Goal: Feedback & Contribution: Contribute content

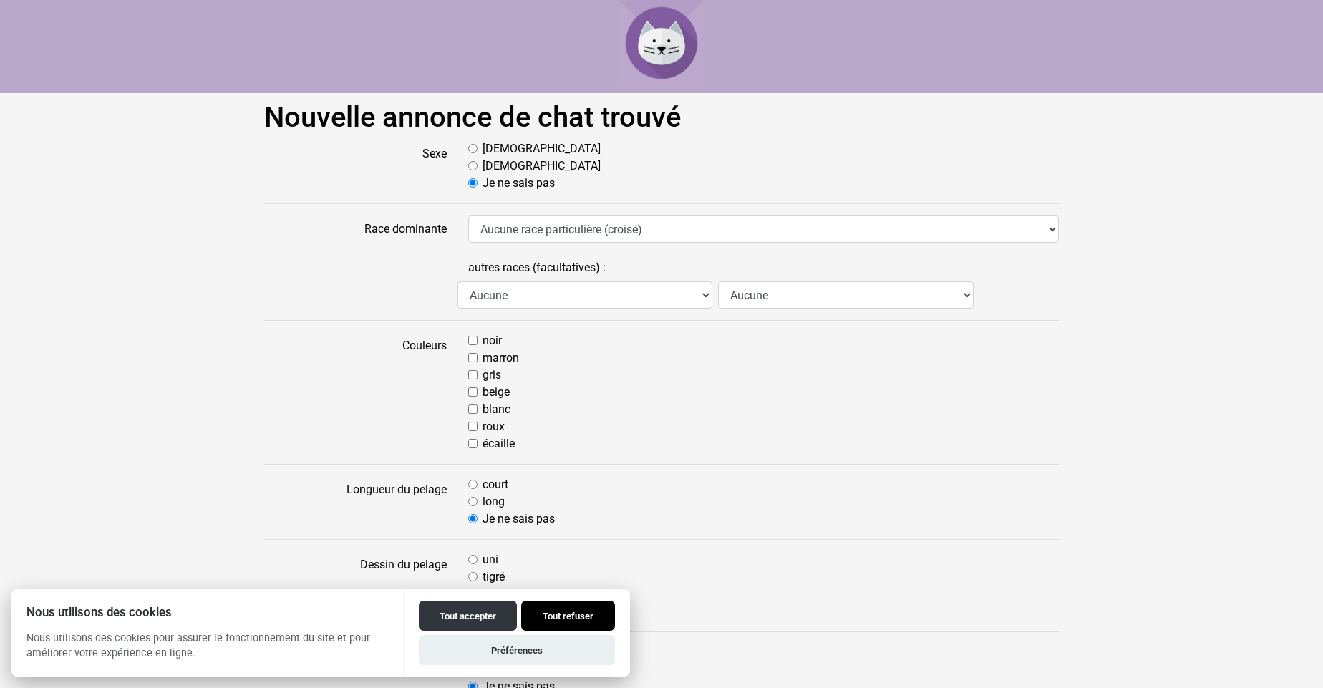
click at [568, 614] on button "Tout refuser" at bounding box center [568, 615] width 94 height 30
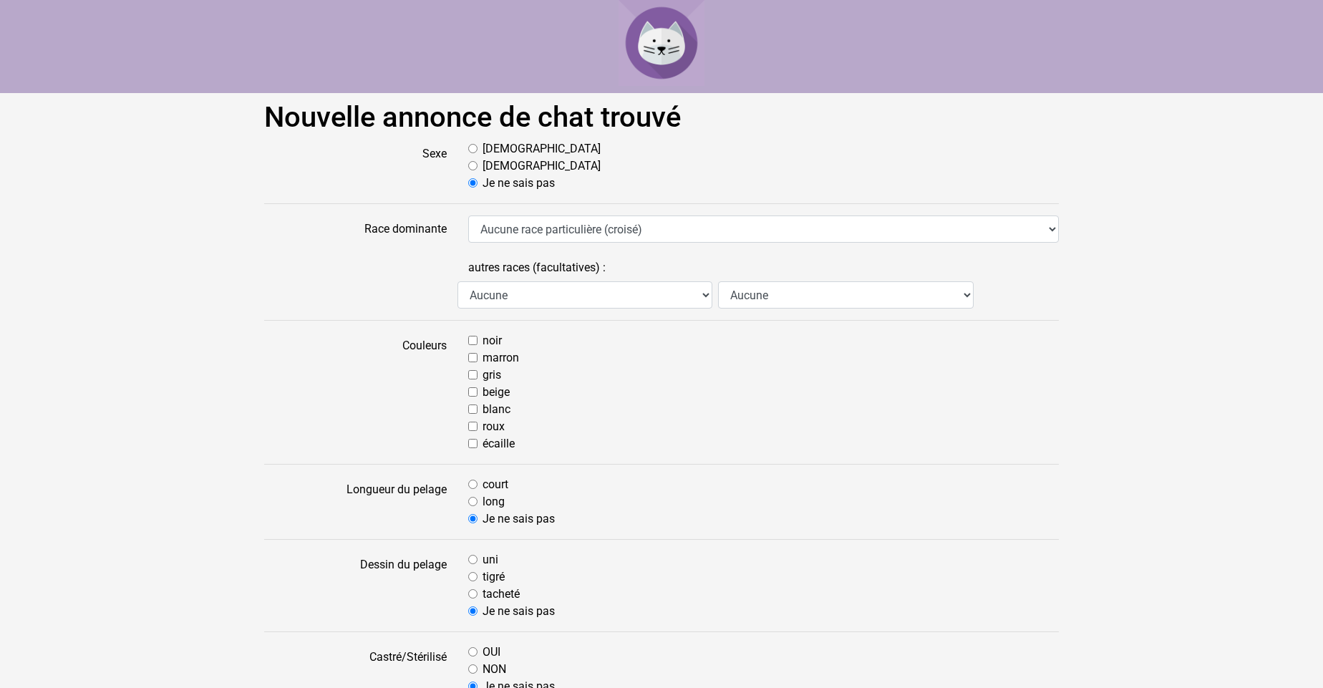
click at [471, 165] on input "[DEMOGRAPHIC_DATA]" at bounding box center [472, 165] width 9 height 9
radio input "true"
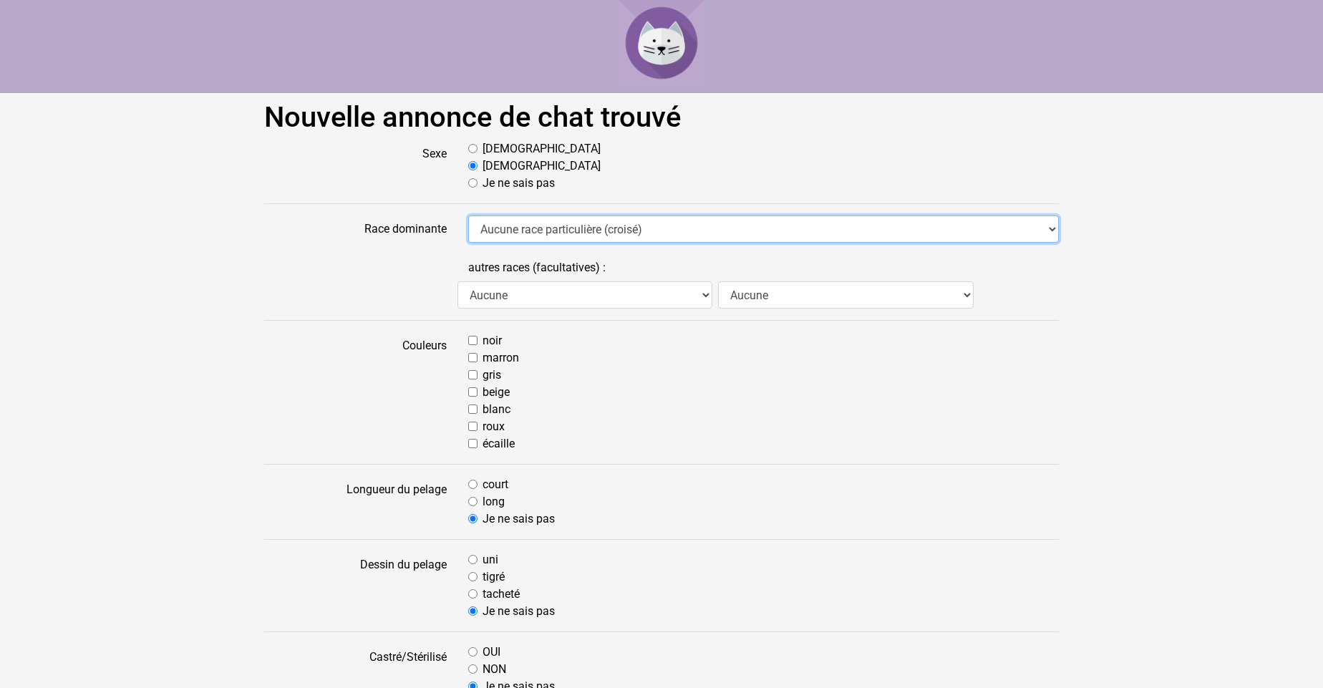
click at [1051, 228] on select "Aucune race particulière (croisé) Abyssin Américain à poil dur American Bobtail…" at bounding box center [763, 228] width 590 height 27
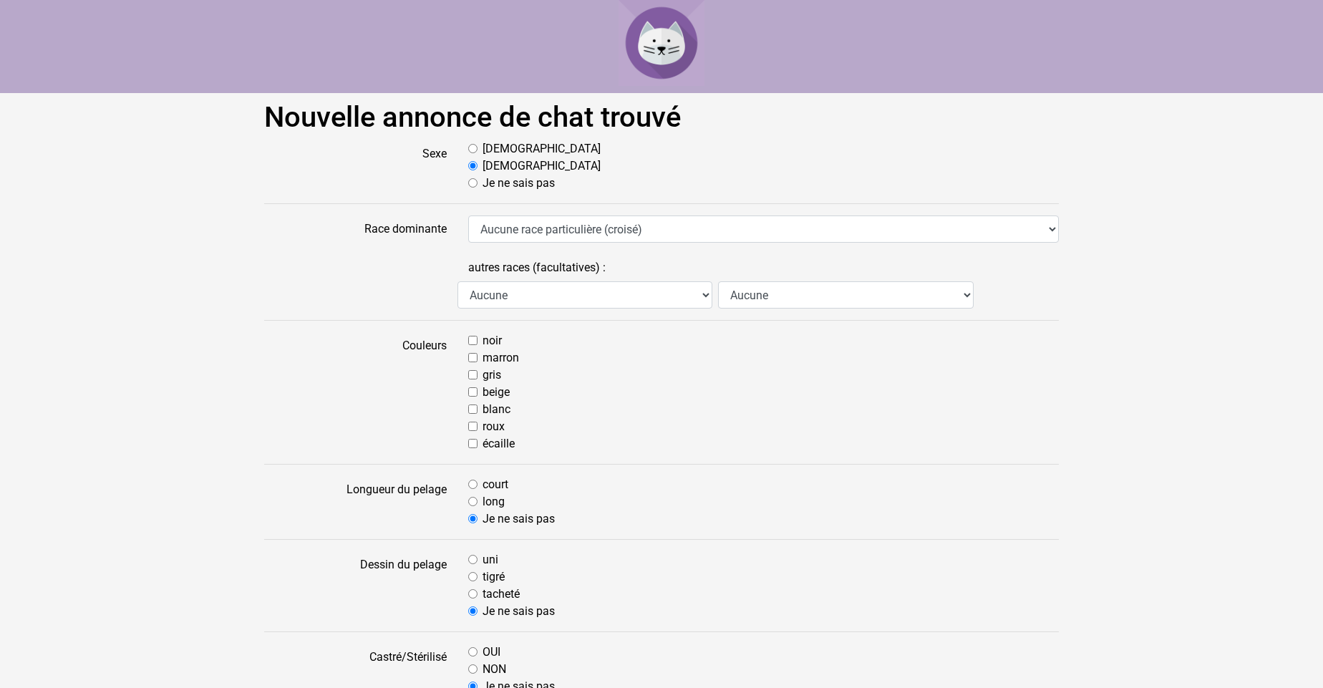
click at [474, 376] on input "gris" at bounding box center [472, 374] width 9 height 9
checkbox input "true"
click at [475, 501] on input "long" at bounding box center [472, 501] width 9 height 9
radio input "true"
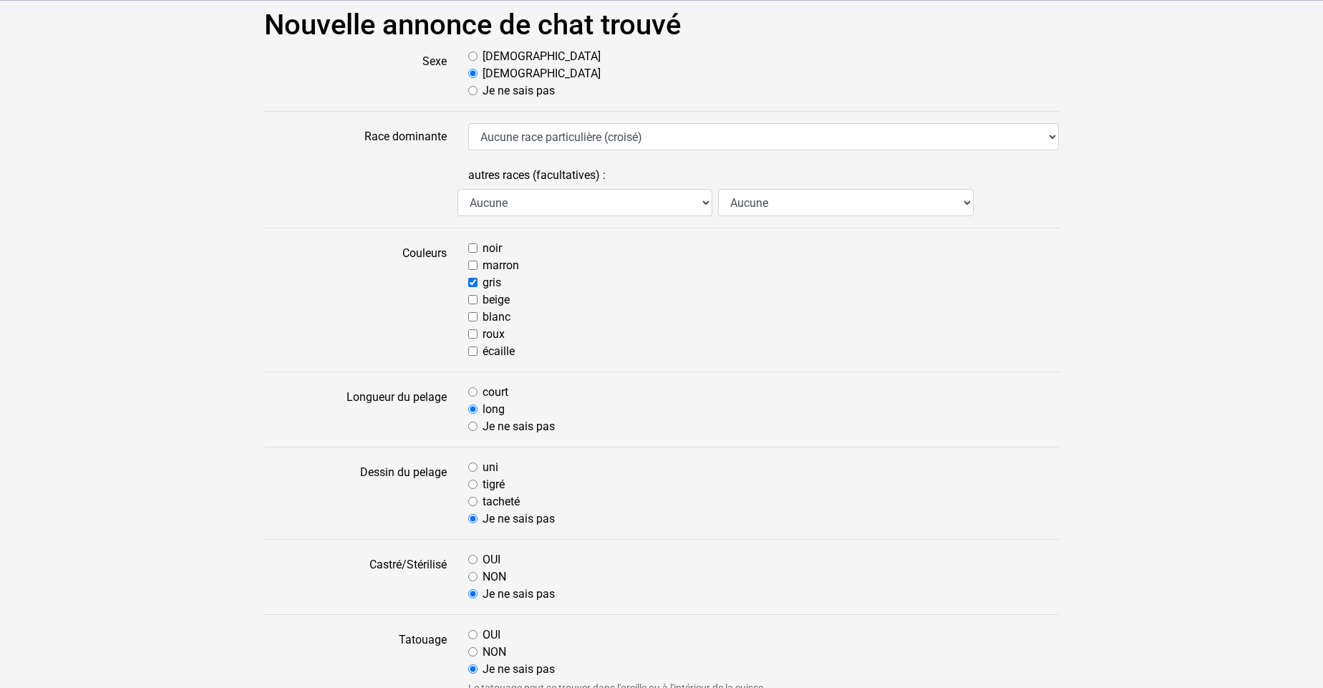
scroll to position [103, 0]
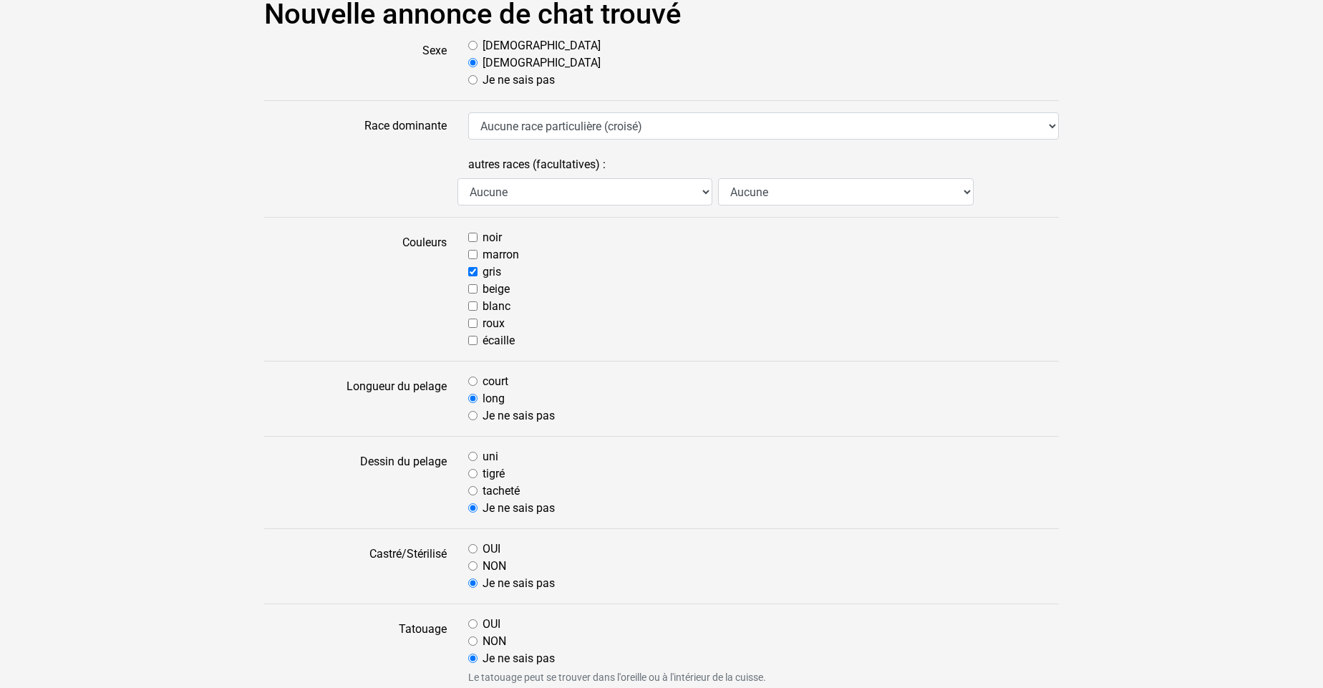
click at [471, 475] on input "tigré" at bounding box center [472, 473] width 9 height 9
radio input "true"
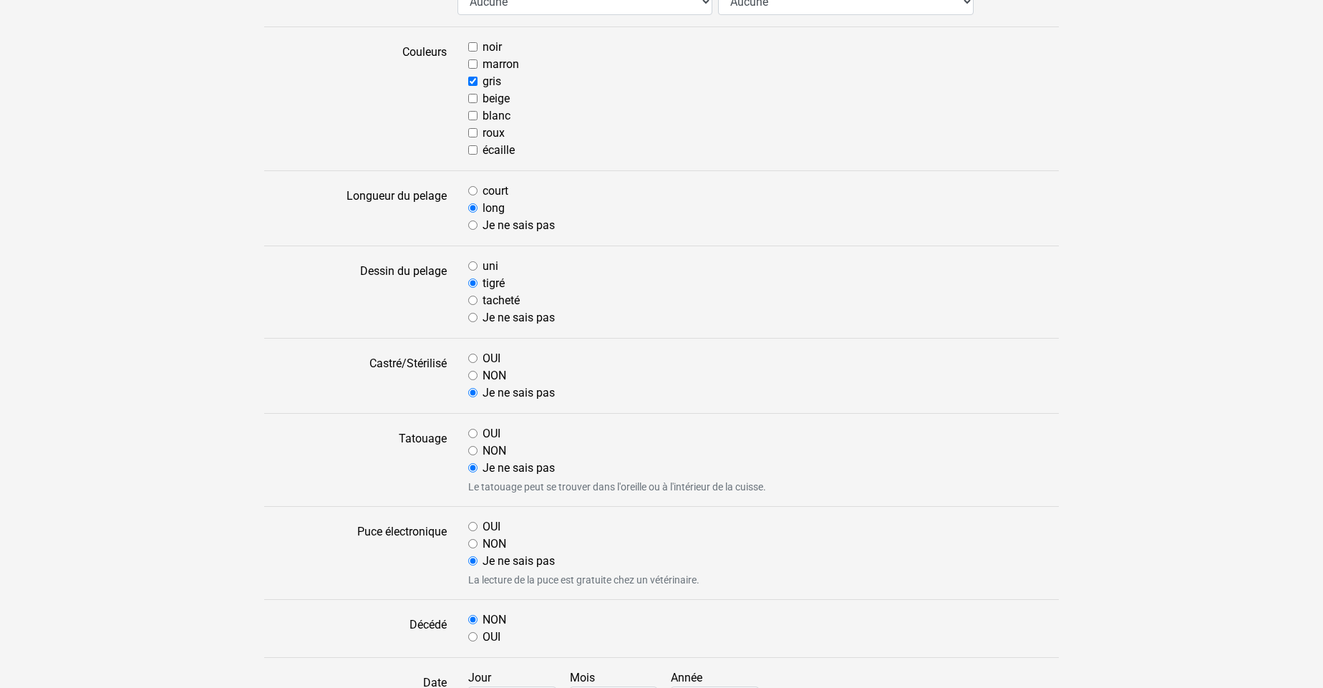
scroll to position [309, 0]
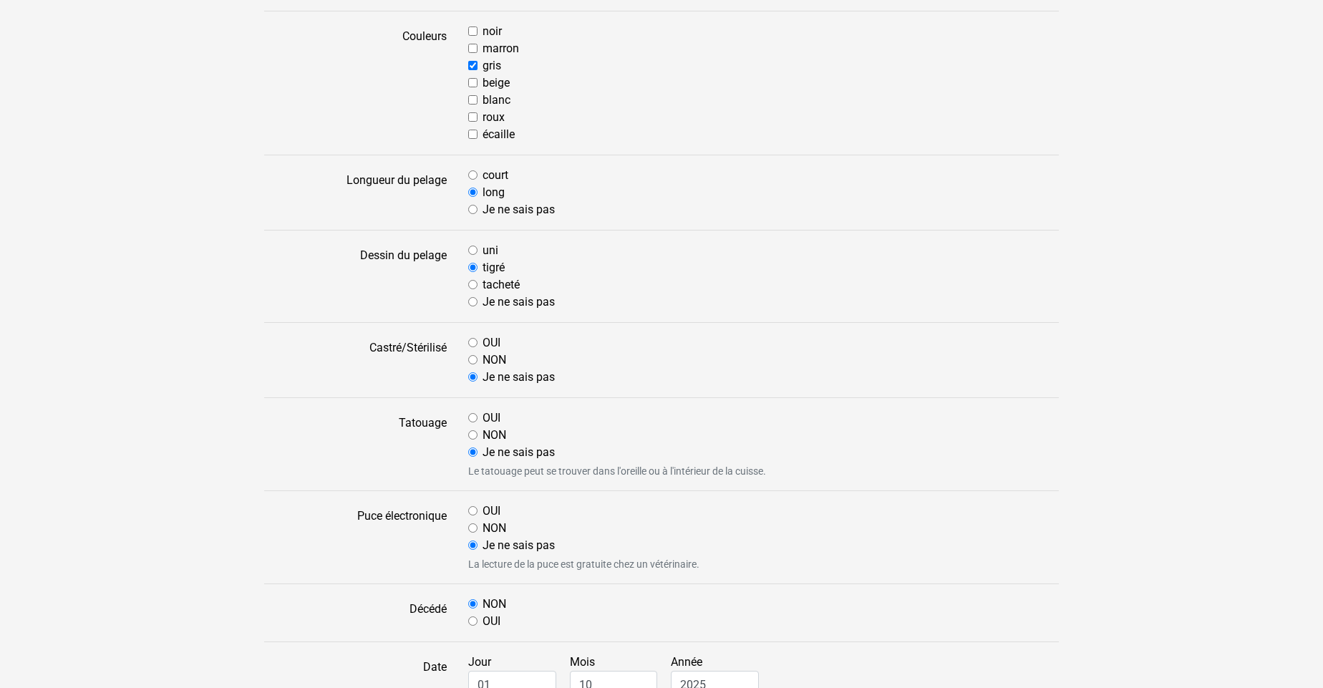
click at [474, 434] on input "NON" at bounding box center [472, 434] width 9 height 9
radio input "true"
click at [472, 527] on input "NON" at bounding box center [472, 527] width 9 height 9
radio input "true"
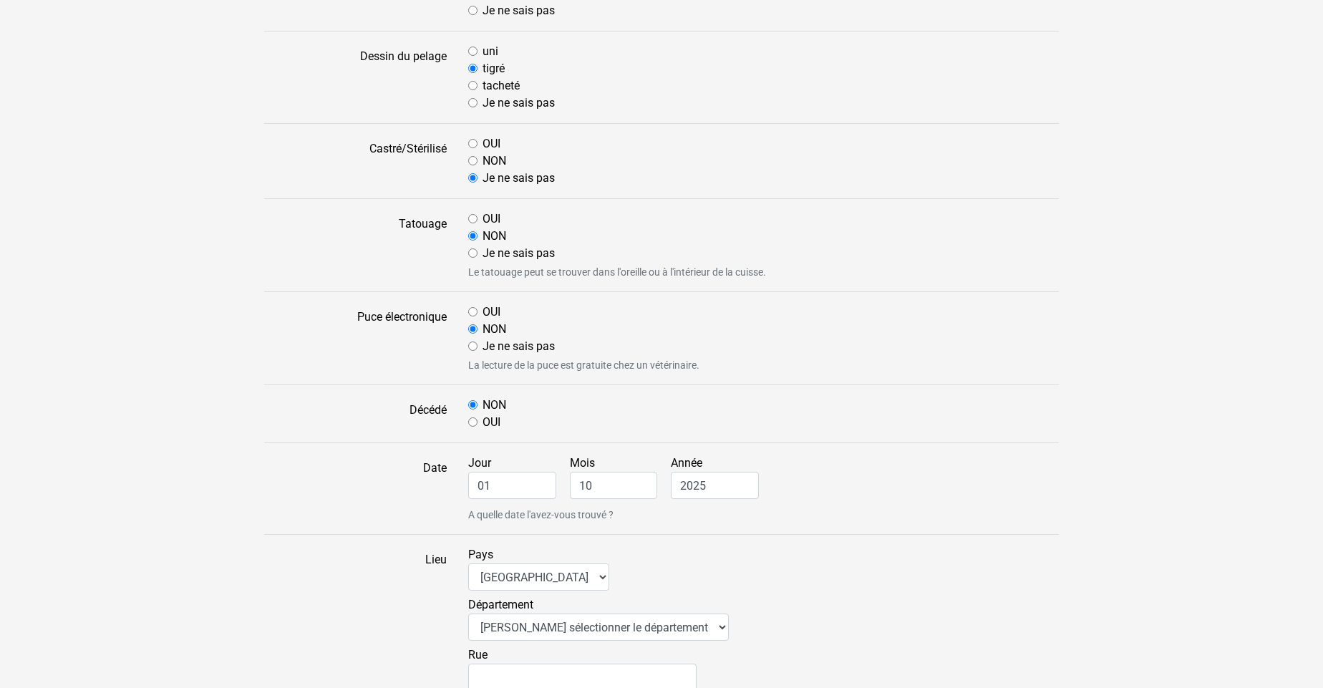
scroll to position [515, 0]
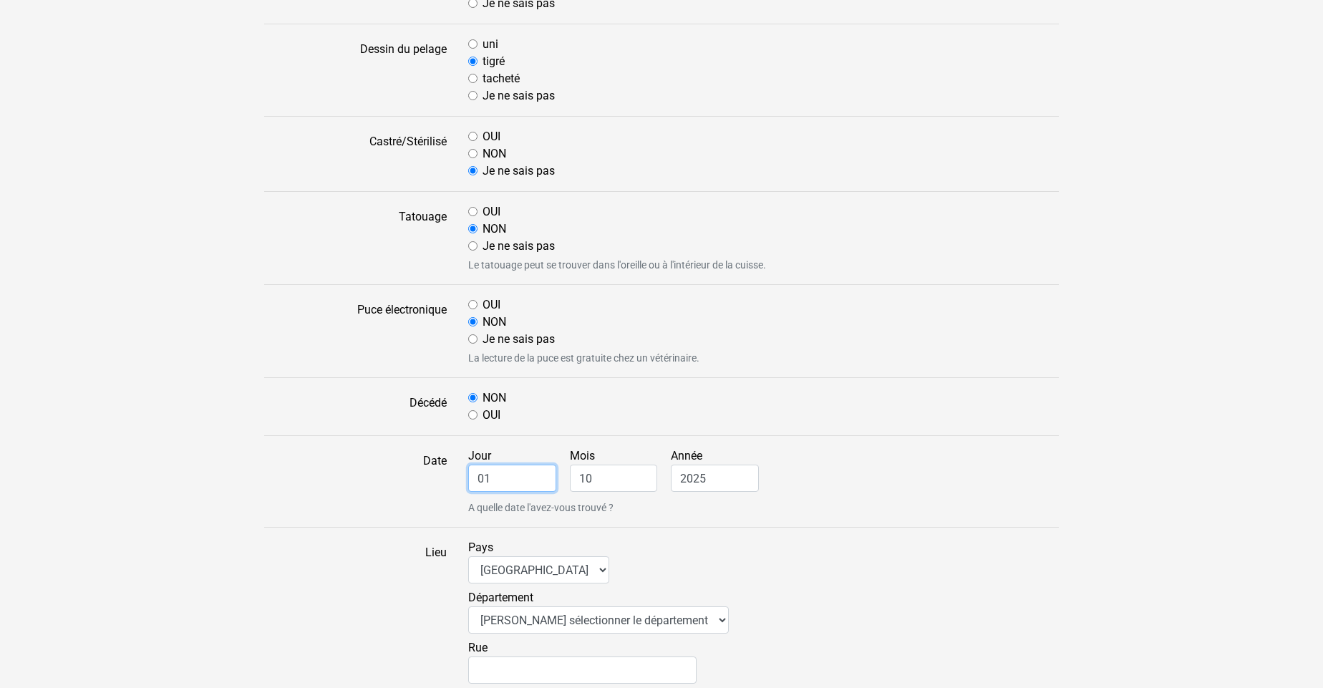
click at [474, 476] on input "01" at bounding box center [512, 477] width 88 height 27
drag, startPoint x: 497, startPoint y: 476, endPoint x: 467, endPoint y: 477, distance: 30.1
click at [467, 477] on div "Jour 01 Mois 10 Année 2025 A quelle date l'avez-vous trouvé ?" at bounding box center [763, 481] width 612 height 68
type input "18"
click at [577, 474] on input "10" at bounding box center [614, 477] width 88 height 27
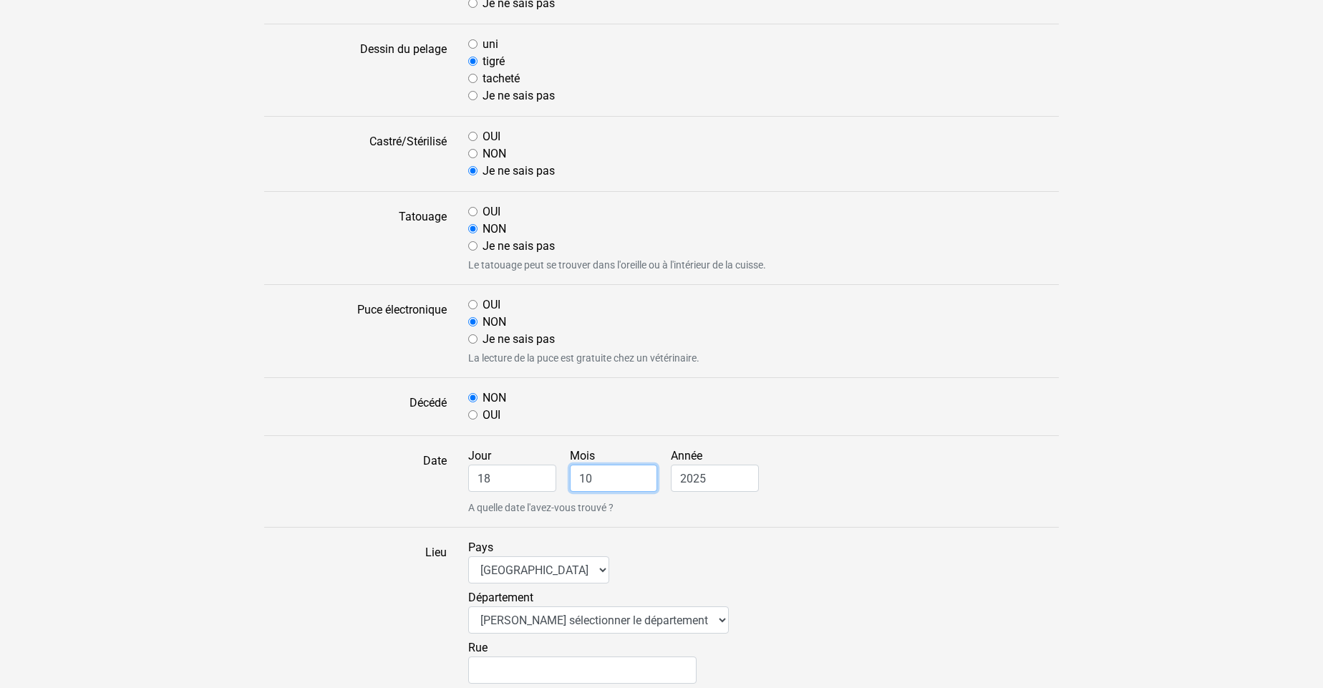
type input "0"
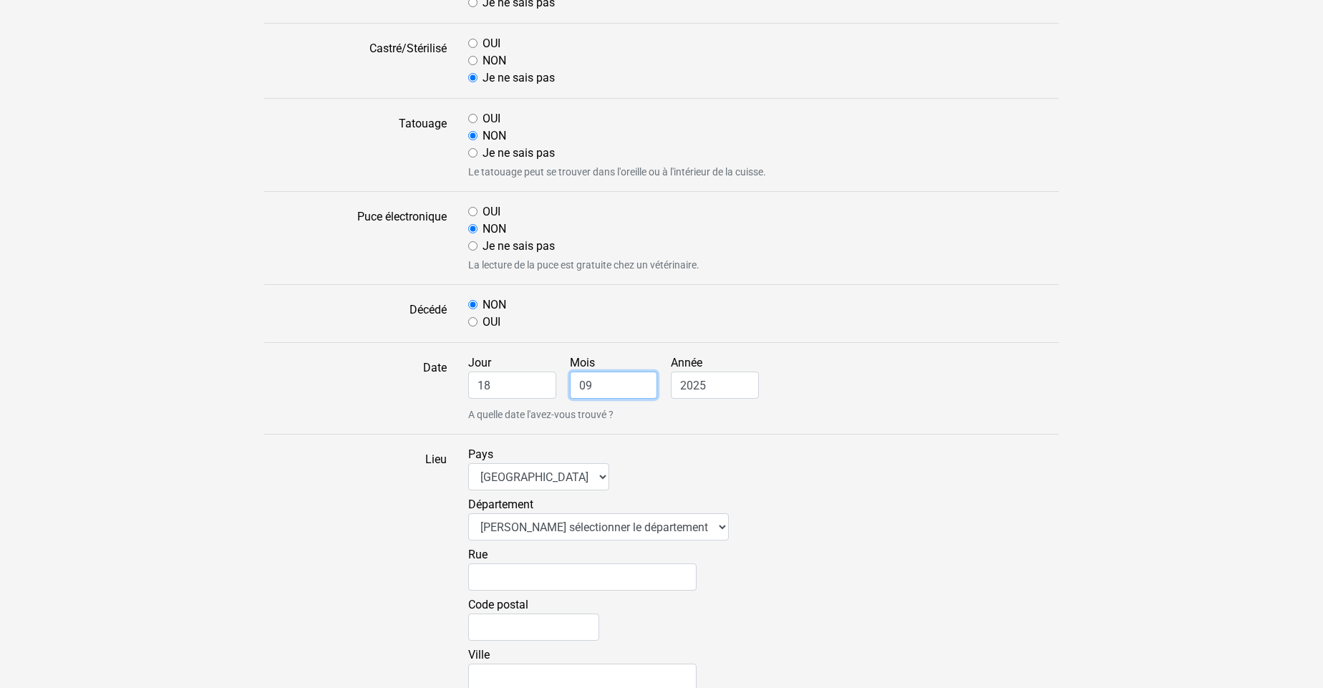
scroll to position [618, 0]
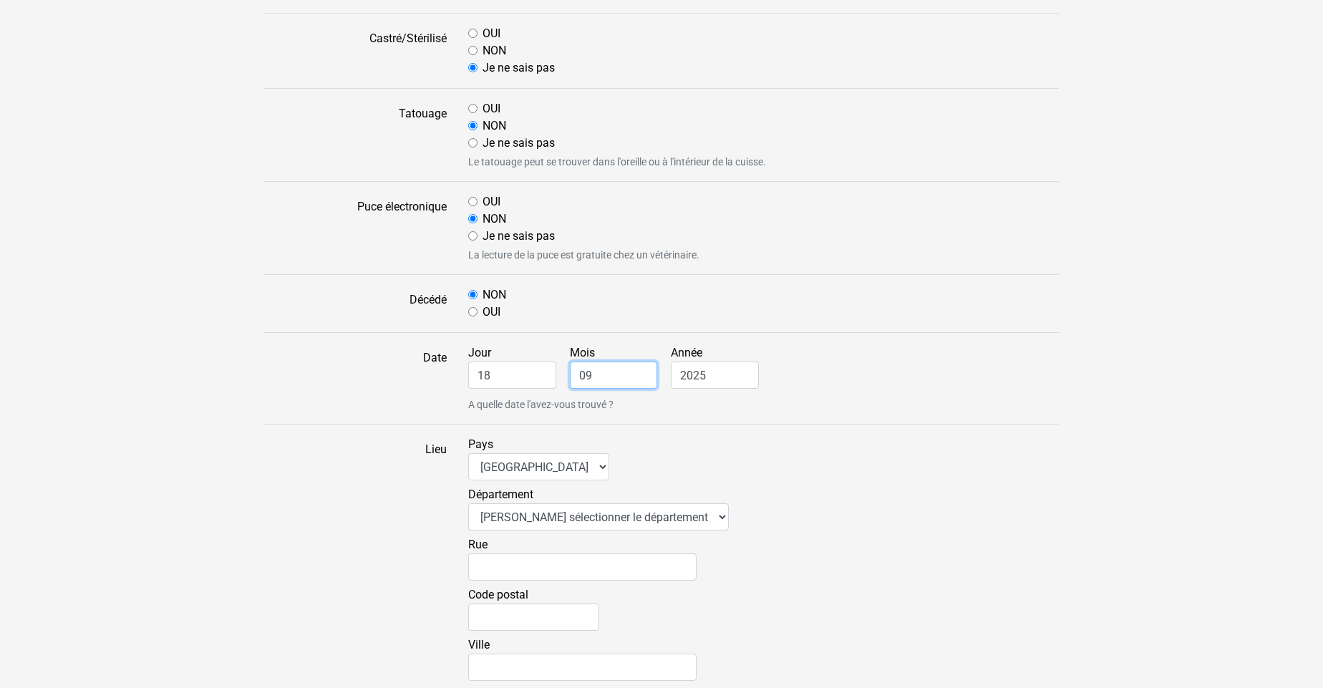
type input "09"
click at [682, 514] on select "Veuillez sélectionner le département 01 - [GEOGRAPHIC_DATA] 02 - [GEOGRAPHIC_DA…" at bounding box center [598, 516] width 261 height 27
select select "28"
click at [468, 503] on select "Veuillez sélectionner le département 01 - [GEOGRAPHIC_DATA] 02 - [GEOGRAPHIC_DA…" at bounding box center [598, 516] width 261 height 27
click at [511, 564] on input "Rue" at bounding box center [582, 566] width 228 height 27
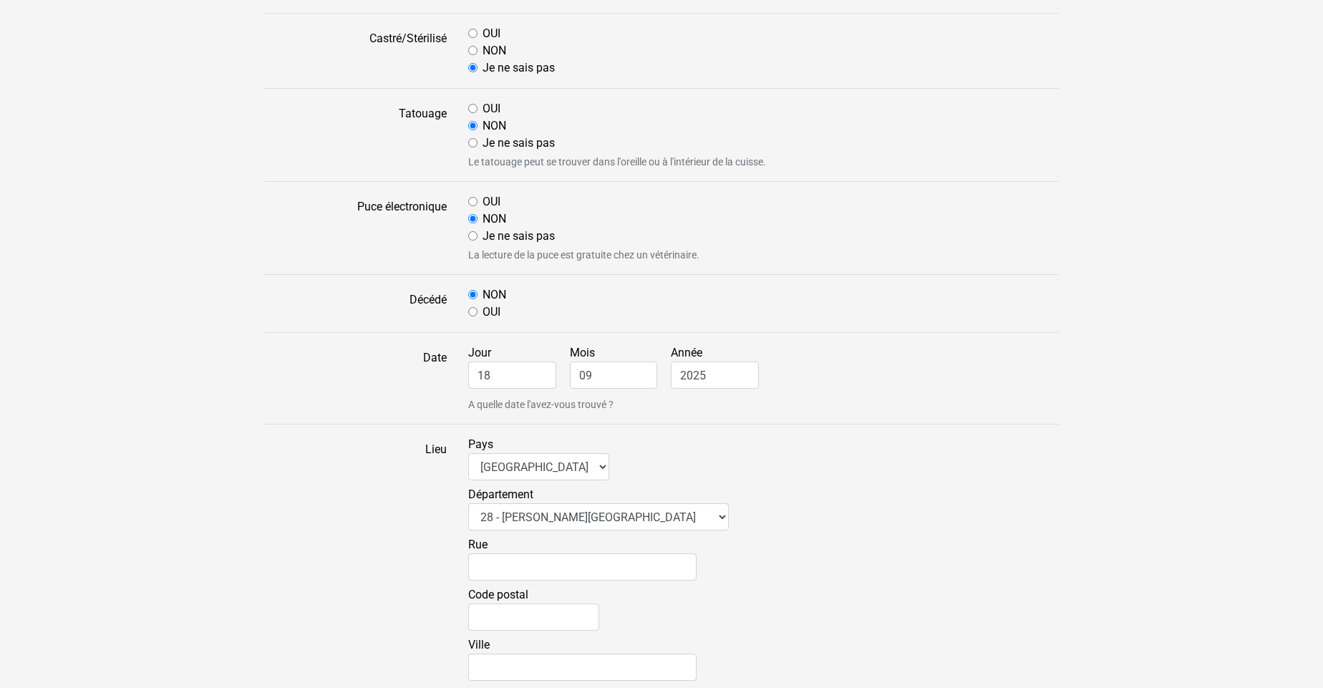
click at [845, 573] on div "Rue" at bounding box center [763, 561] width 590 height 50
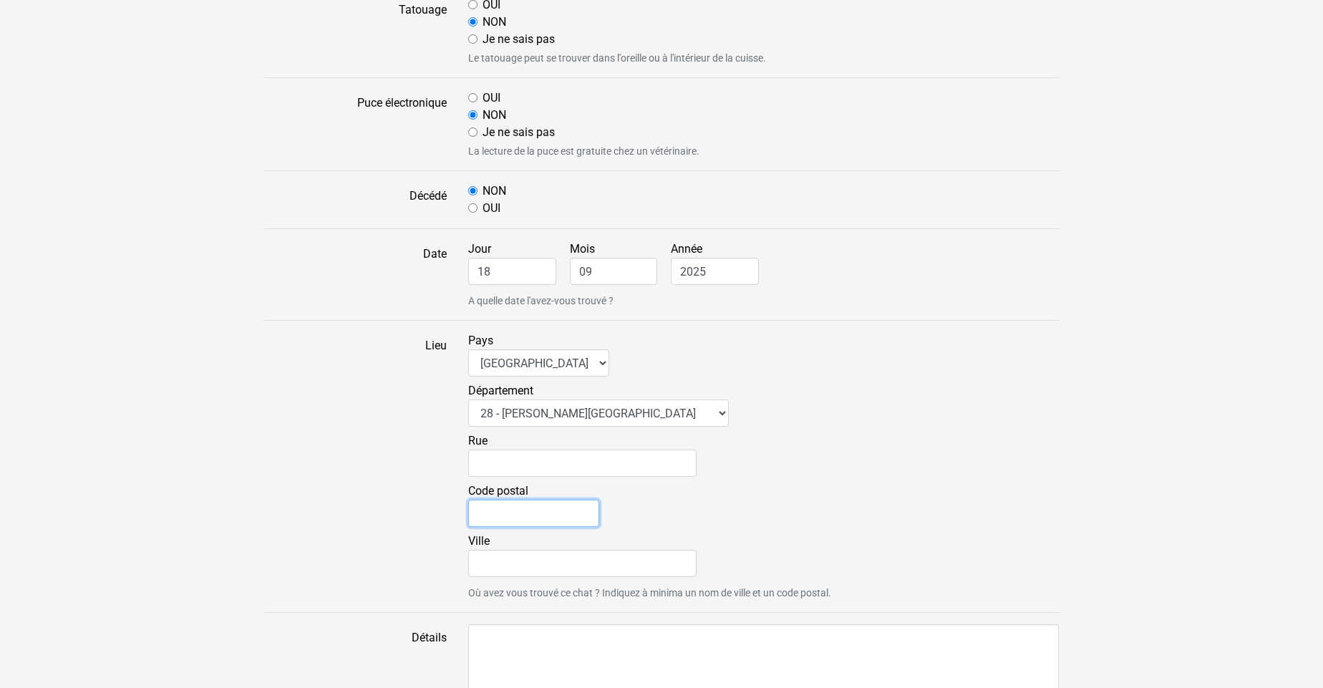
click at [498, 511] on input "Code postal" at bounding box center [533, 513] width 131 height 27
type input "28200"
click at [501, 568] on input "Ville" at bounding box center [582, 563] width 228 height 27
type input "châteaudun"
click at [540, 469] on input "Rue" at bounding box center [582, 462] width 228 height 27
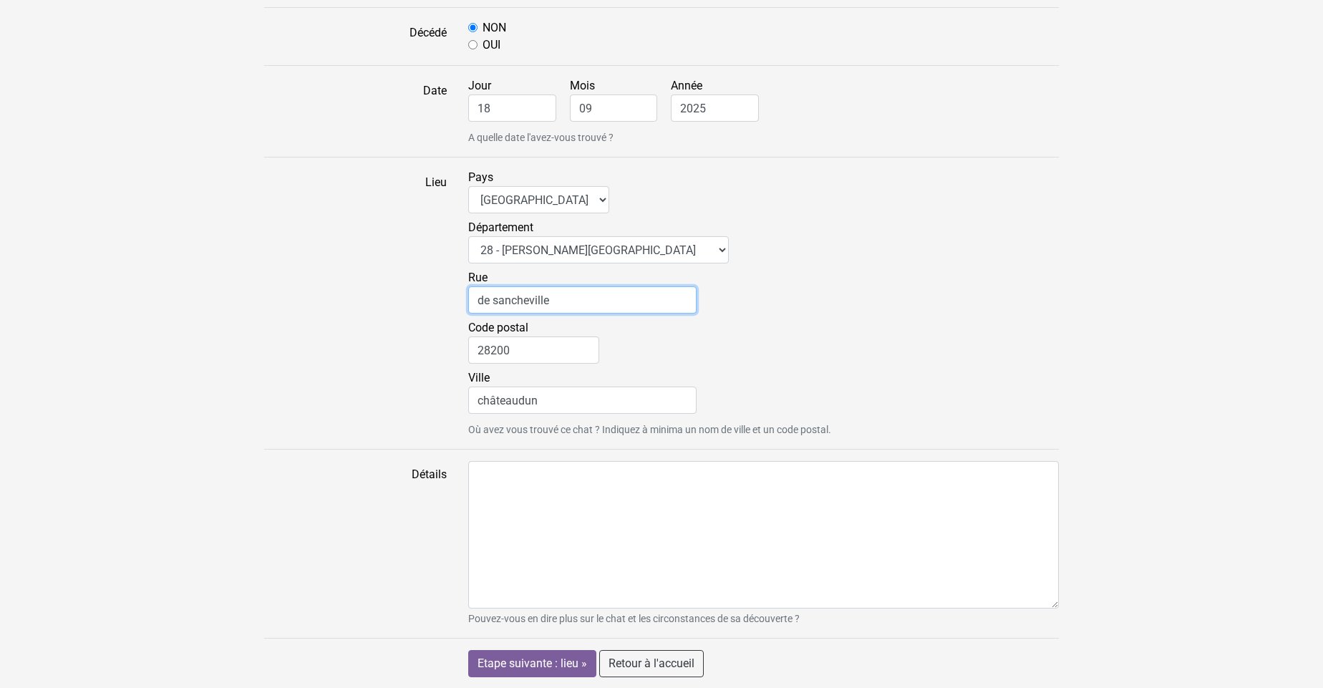
scroll to position [886, 0]
type input "de sancheville"
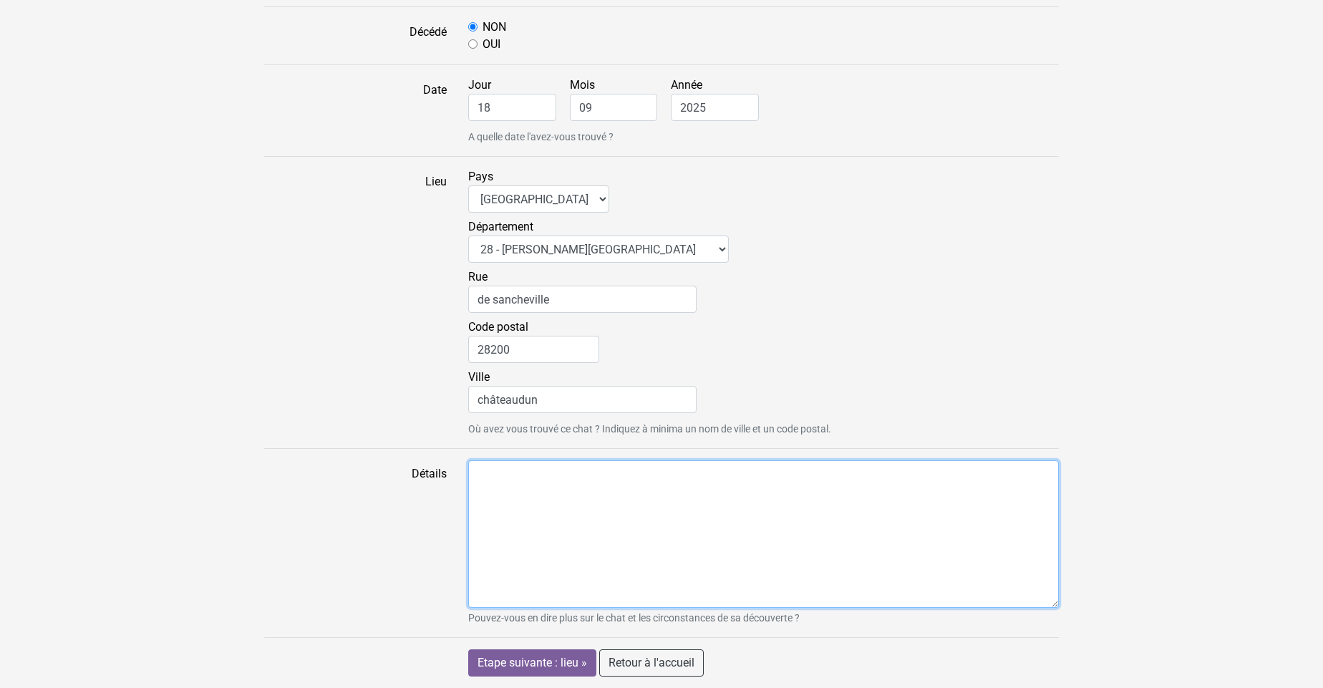
click at [515, 498] on textarea "Détails" at bounding box center [763, 533] width 590 height 147
type textarea "Je l'ai trouvée sur le parking de l'école d'infirmières."
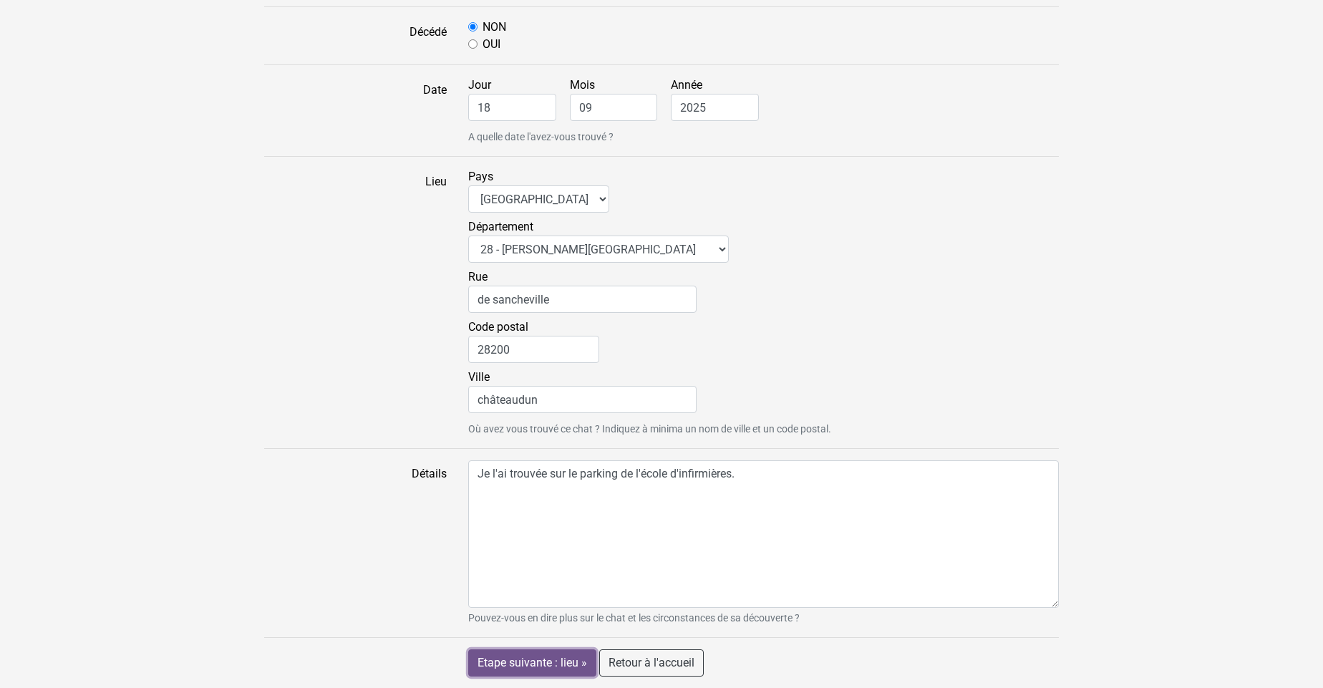
click at [587, 666] on input "Etape suivante : lieu »" at bounding box center [532, 662] width 128 height 27
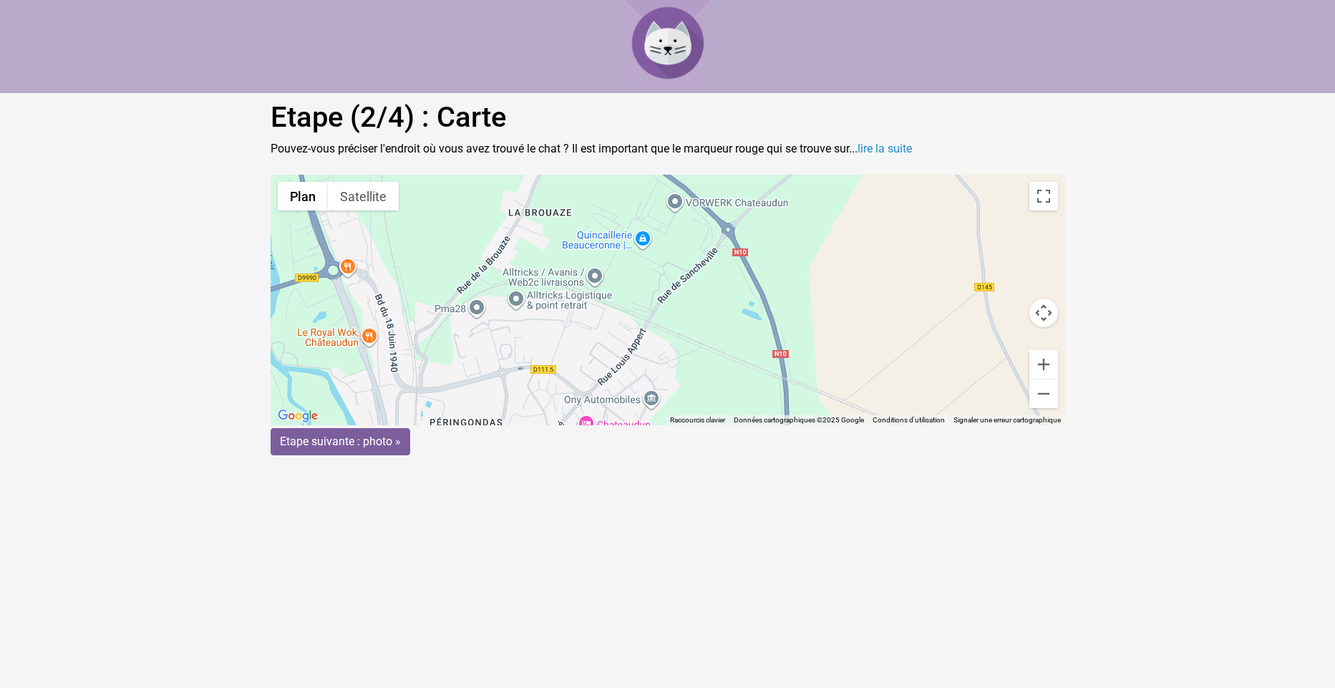
drag, startPoint x: 741, startPoint y: 250, endPoint x: 580, endPoint y: 443, distance: 251.5
click at [580, 443] on form "← Déplacement vers la gauche → Déplacement vers la droite ↑ Déplacement vers le…" at bounding box center [668, 315] width 794 height 281
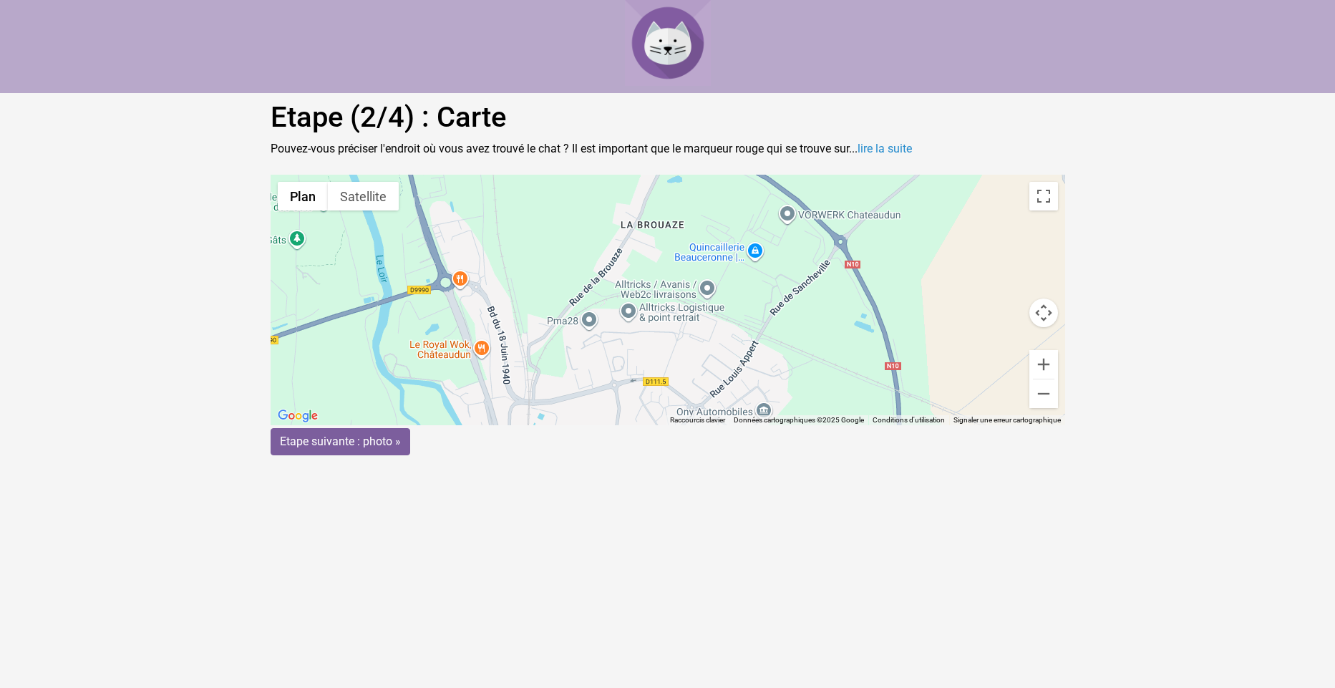
drag, startPoint x: 723, startPoint y: 353, endPoint x: 848, endPoint y: 364, distance: 125.8
click at [848, 364] on div "Pour activer le glissement avec le clavier, appuyez sur Alt+Entrée. Une fois ce…" at bounding box center [668, 300] width 794 height 250
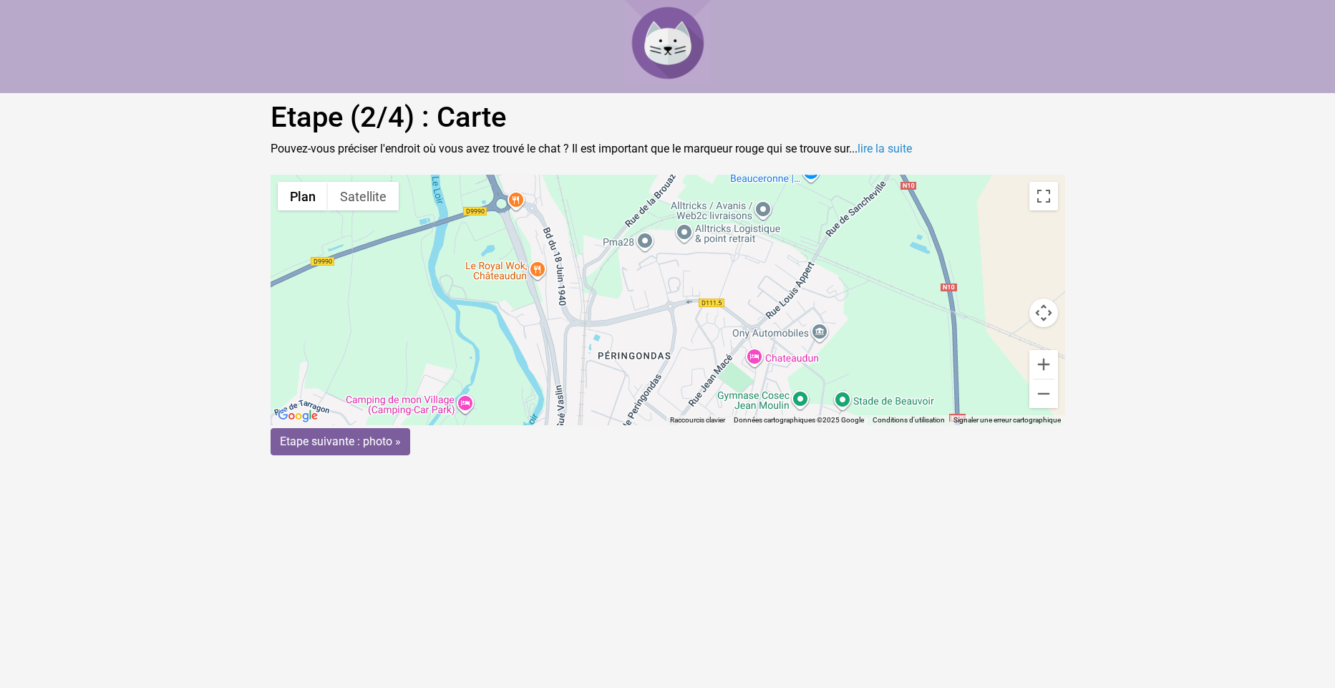
drag, startPoint x: 764, startPoint y: 368, endPoint x: 804, endPoint y: 286, distance: 90.6
click at [804, 286] on div "Pour activer le glissement avec le clavier, appuyez sur Alt+Entrée. Une fois ce…" at bounding box center [668, 300] width 794 height 250
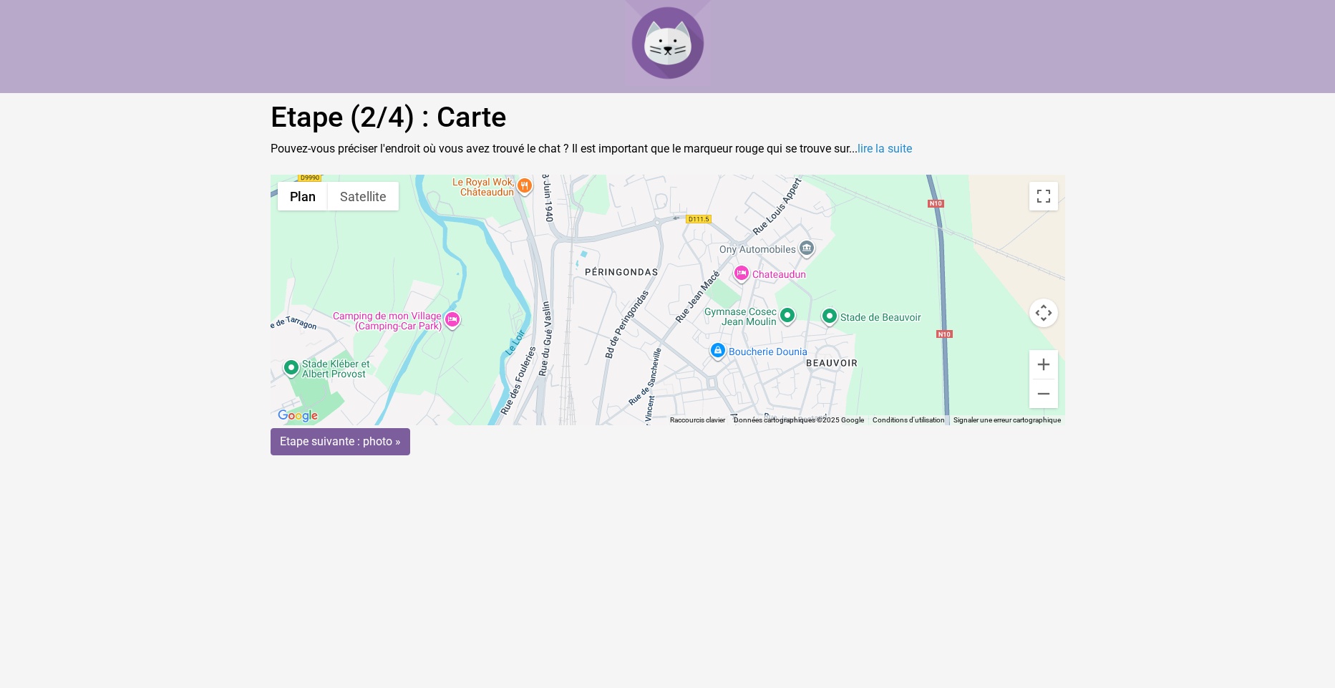
drag, startPoint x: 781, startPoint y: 373, endPoint x: 762, endPoint y: 300, distance: 75.3
click at [762, 300] on div "Pour activer le glissement avec le clavier, appuyez sur Alt+Entrée. Une fois ce…" at bounding box center [668, 300] width 794 height 250
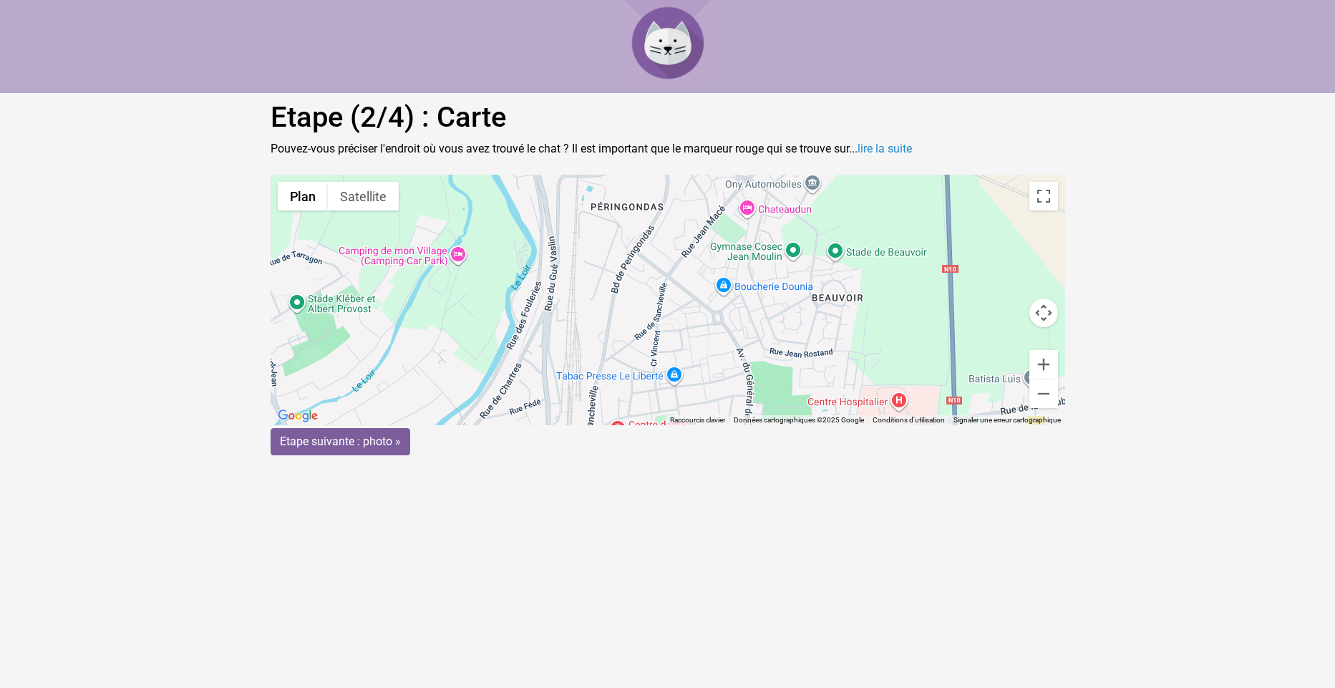
drag, startPoint x: 696, startPoint y: 388, endPoint x: 704, endPoint y: 311, distance: 77.0
click at [704, 311] on div "Pour activer le glissement avec le clavier, appuyez sur Alt+Entrée. Une fois ce…" at bounding box center [668, 300] width 794 height 250
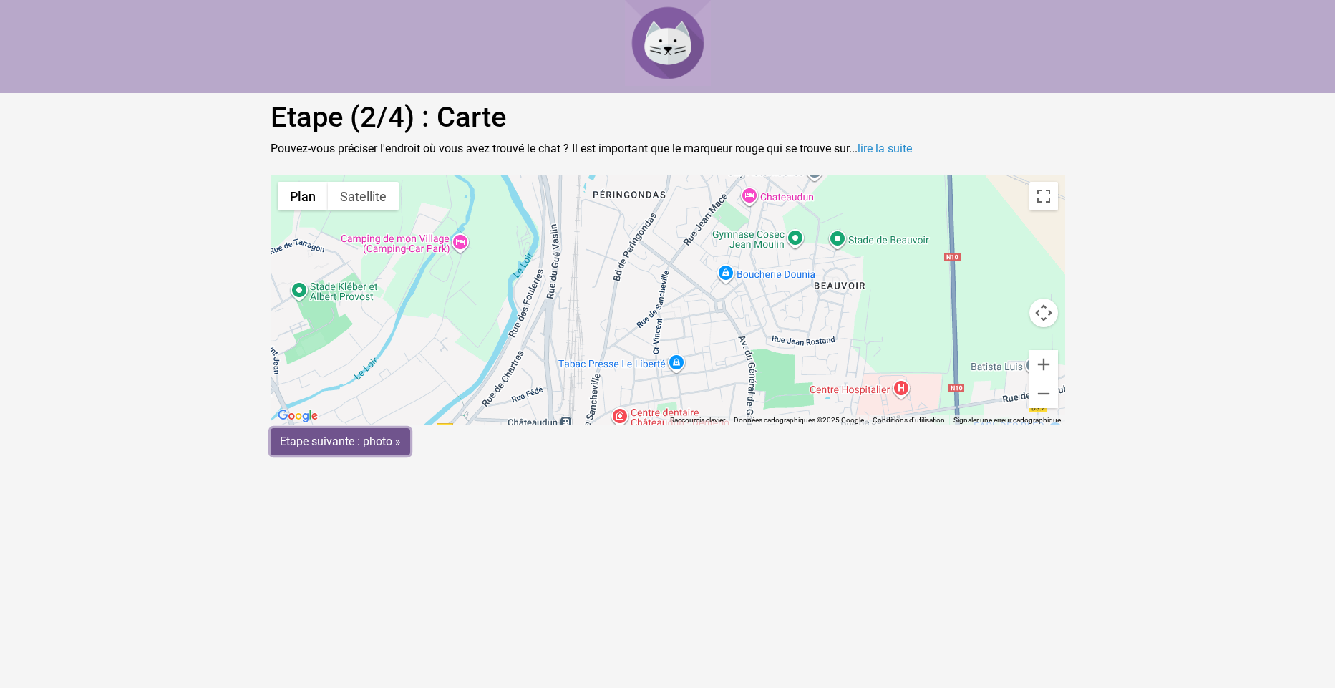
click at [379, 437] on input "Etape suivante : photo »" at bounding box center [341, 441] width 140 height 27
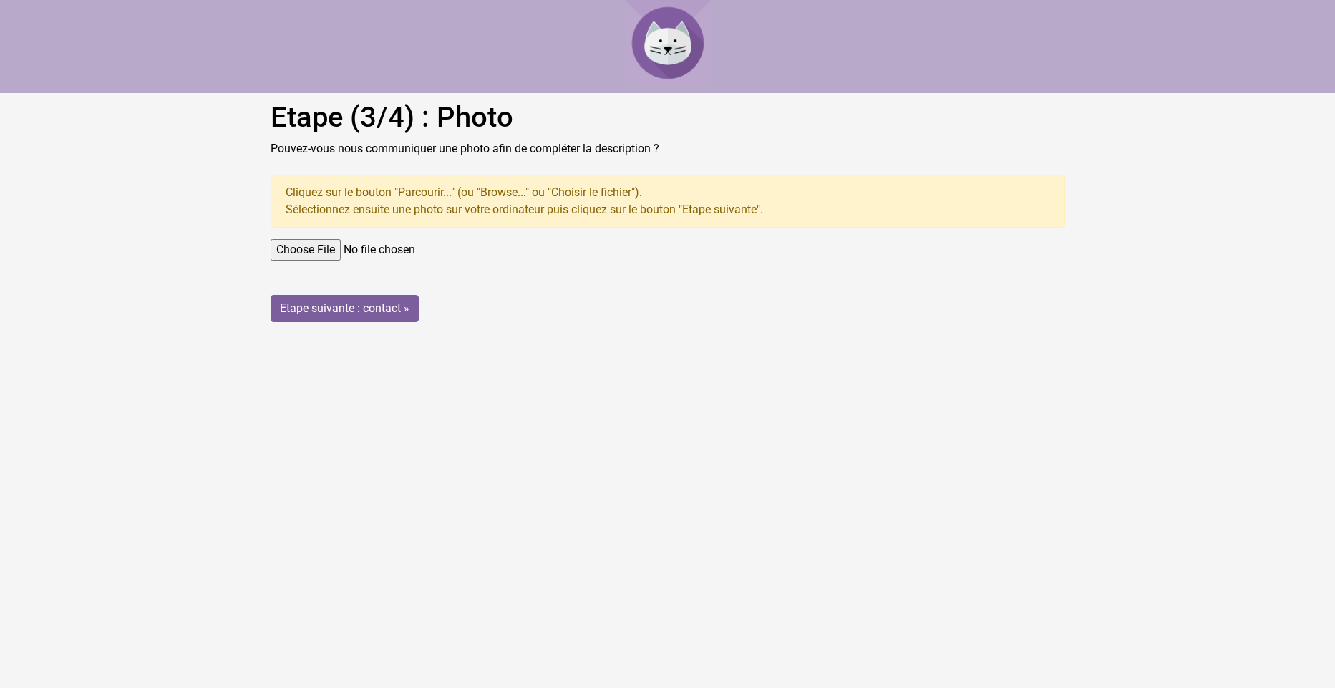
click at [327, 252] on input "file" at bounding box center [668, 249] width 794 height 21
type input "C:\fakepath\550581883_799088535948930_5704841837336832915_n.jpg"
click at [346, 250] on input "file" at bounding box center [668, 249] width 794 height 21
click at [384, 309] on input "Etape suivante : contact »" at bounding box center [345, 308] width 148 height 27
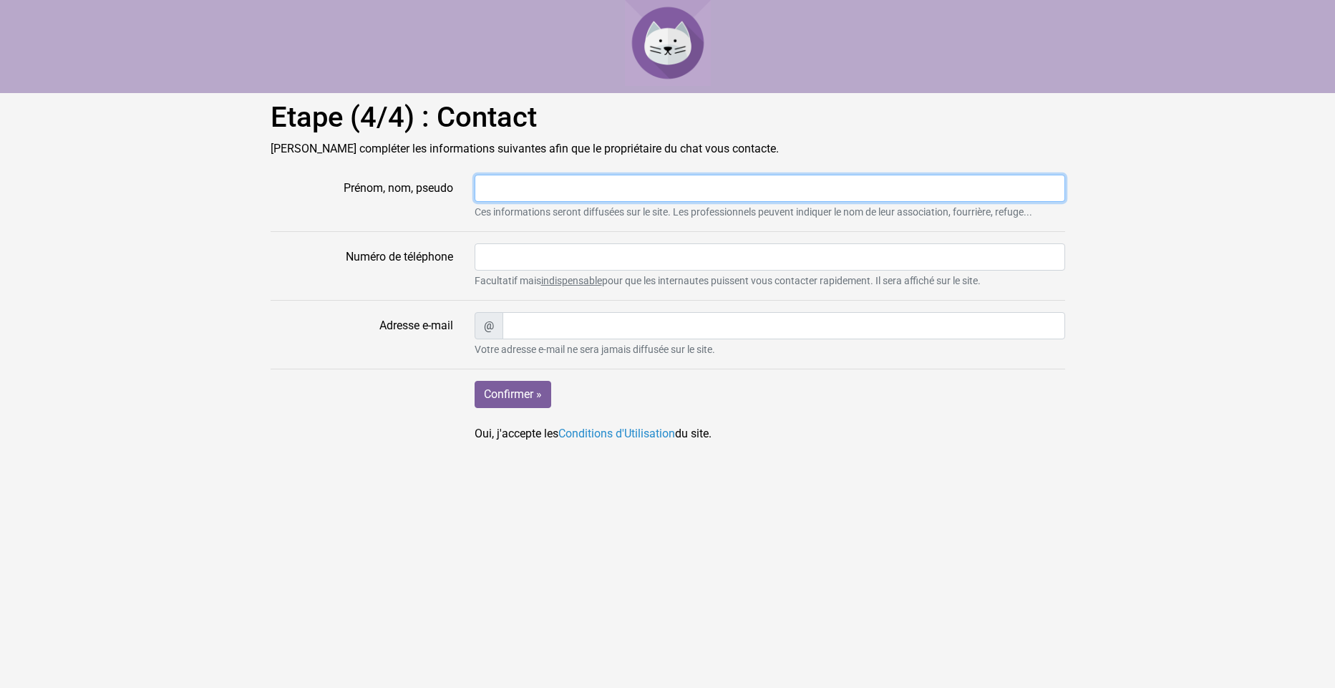
click at [518, 184] on input "Prénom, nom, pseudo" at bounding box center [770, 188] width 590 height 27
type input "[PERSON_NAME]"
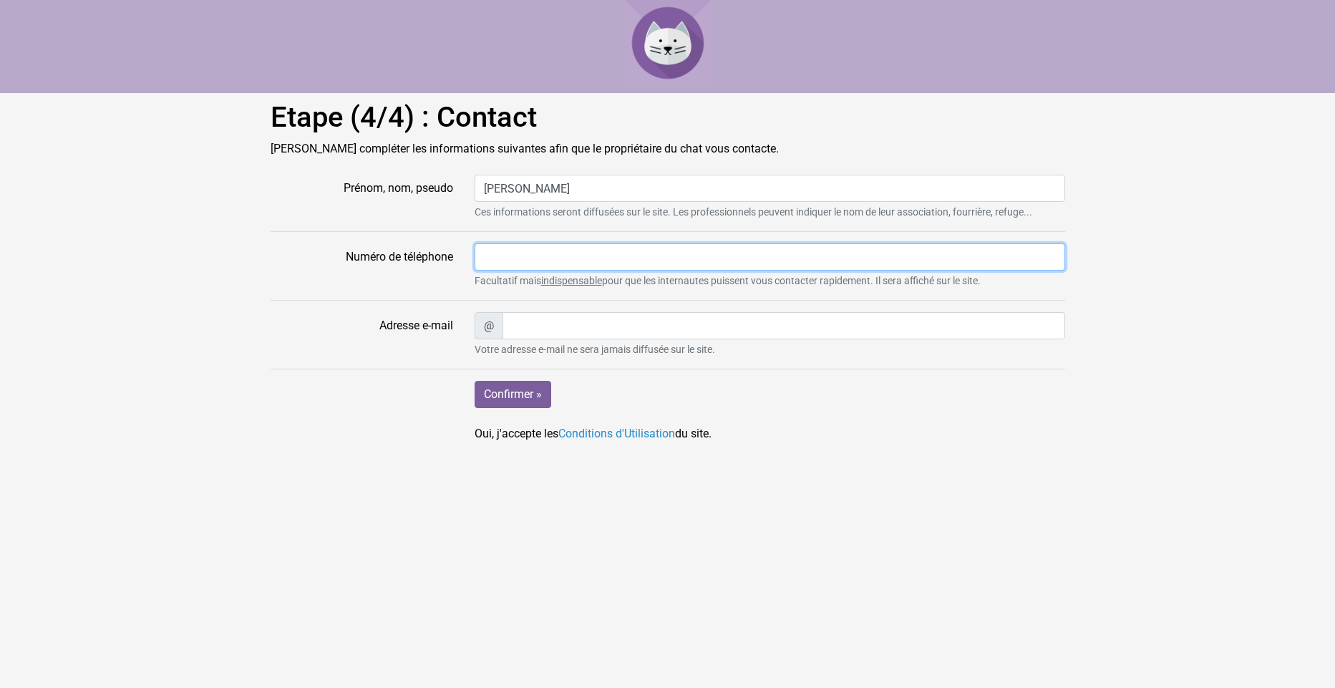
click at [492, 257] on input "Numéro de téléphone" at bounding box center [770, 256] width 590 height 27
type input "0254820513"
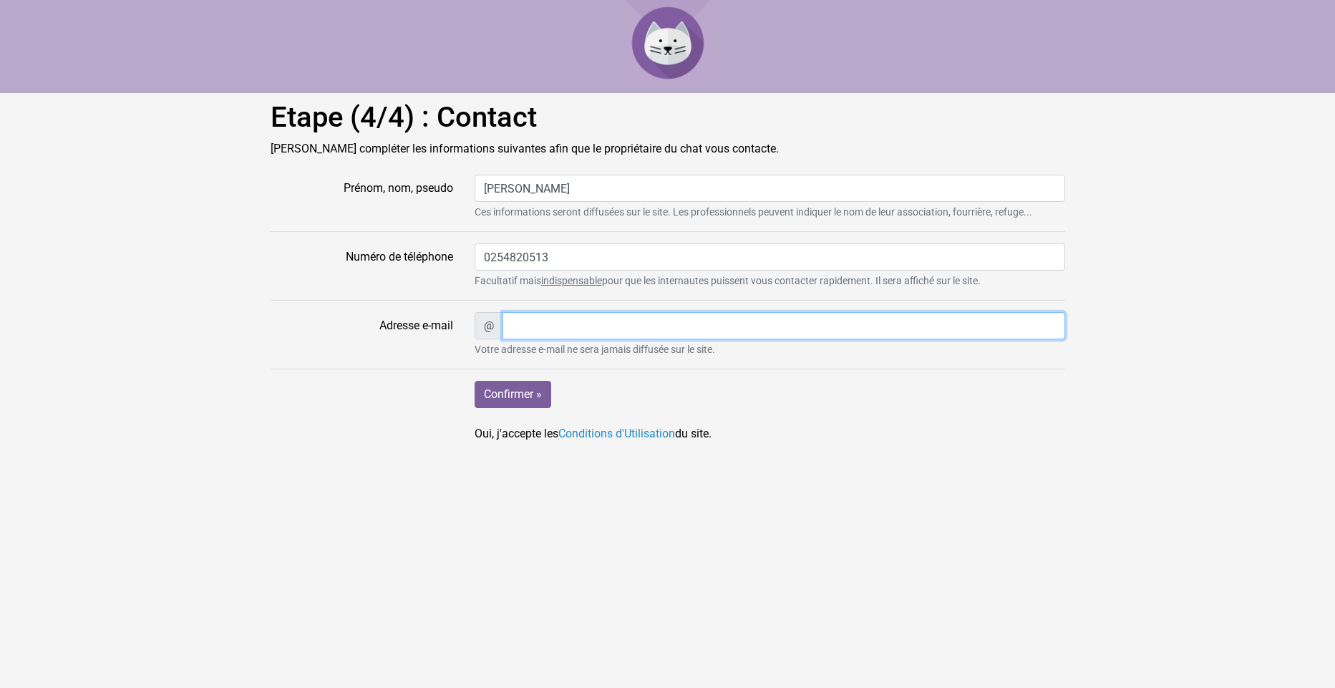
type input "hacklinger.m@orange.fr"
drag, startPoint x: 508, startPoint y: 327, endPoint x: 713, endPoint y: 324, distance: 204.7
click at [713, 324] on input "hacklinger.m@orange.fr" at bounding box center [783, 325] width 563 height 27
type input "mh41@orange.fr"
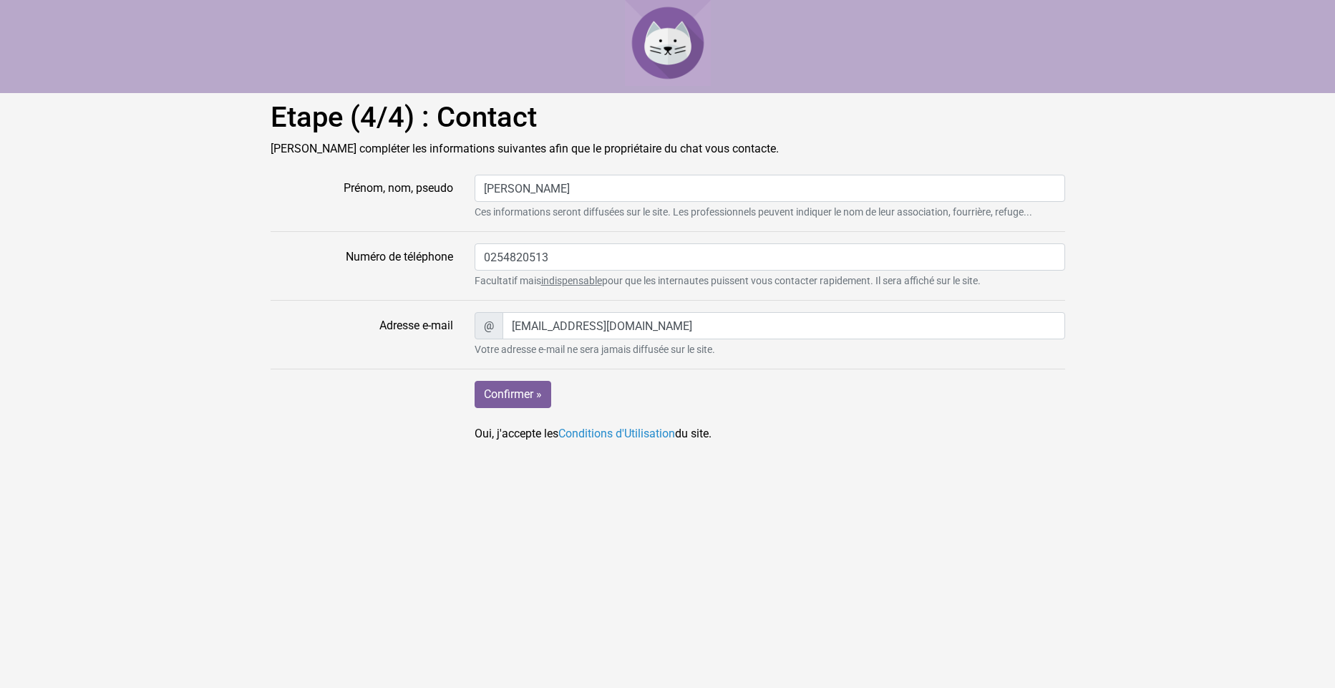
click at [993, 426] on div "Confirmer » Oui, j'accepte les Conditions d'Utilisation du site." at bounding box center [770, 412] width 612 height 62
click at [527, 394] on input "Confirmer »" at bounding box center [513, 394] width 77 height 27
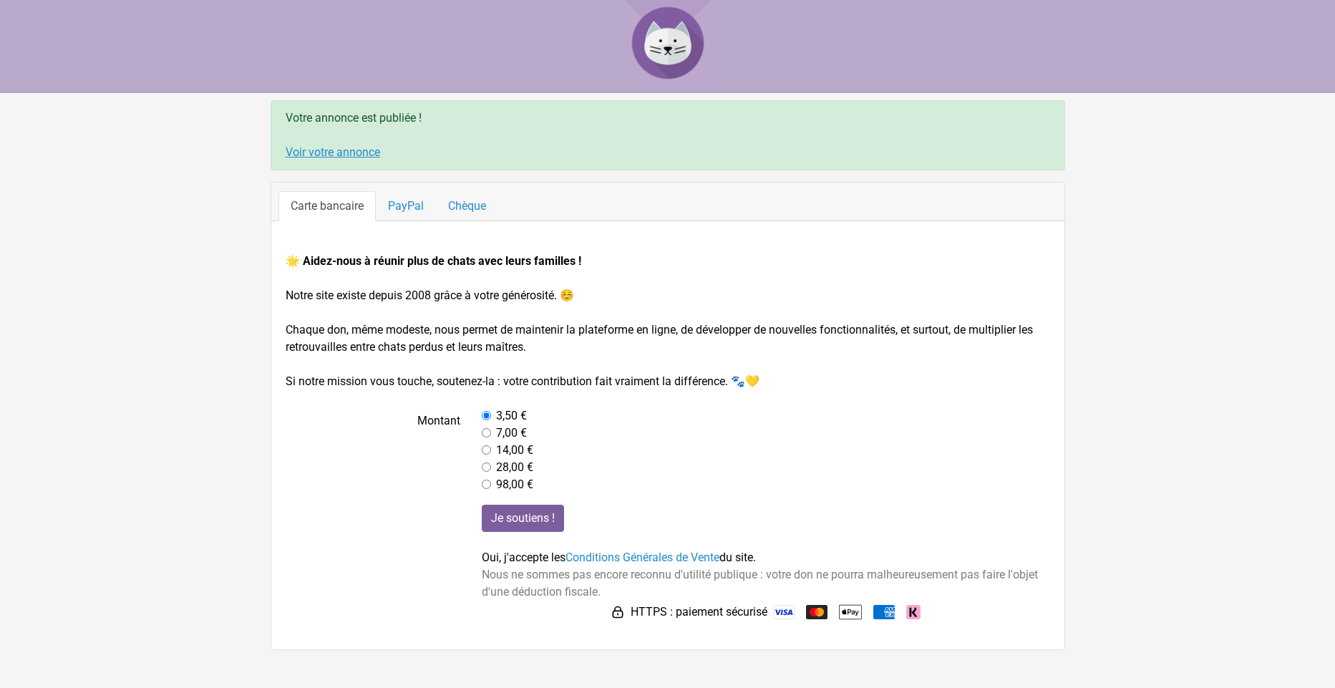
click at [365, 155] on link "Voir votre annonce" at bounding box center [333, 152] width 94 height 14
click at [366, 152] on link "Voir votre annonce" at bounding box center [333, 152] width 94 height 14
